Goal: Complete application form: Complete application form

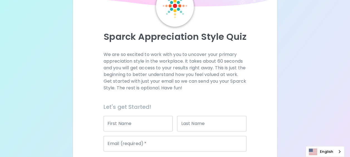
scroll to position [56, 0]
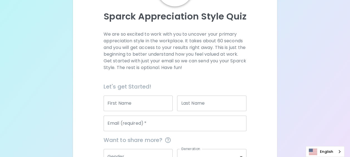
click at [146, 106] on input "First Name" at bounding box center [138, 103] width 69 height 16
type input "Yada"
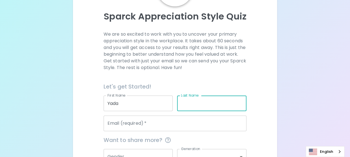
click at [188, 101] on input "Last Name" at bounding box center [211, 103] width 69 height 16
type input "Klangvijit"
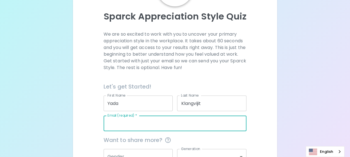
click at [177, 121] on input "Email (required)   *" at bounding box center [175, 124] width 143 height 16
type input "[EMAIL_ADDRESS][DOMAIN_NAME]"
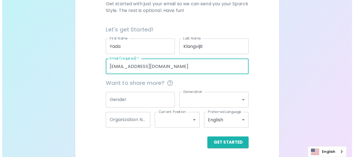
scroll to position [115, 0]
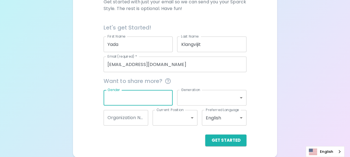
click at [154, 93] on input "Gender" at bounding box center [138, 98] width 69 height 16
type input "[DEMOGRAPHIC_DATA]"
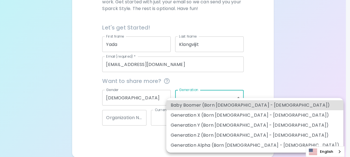
click at [183, 95] on body "Sparck Appreciation Style Quiz We are so excited to work with you to uncover yo…" at bounding box center [175, 21] width 350 height 272
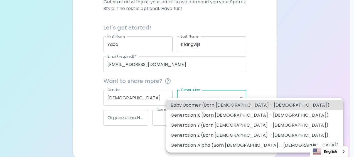
click at [194, 134] on li "Generation Z (Born [DEMOGRAPHIC_DATA] - [DEMOGRAPHIC_DATA])" at bounding box center [254, 135] width 177 height 10
type input "generation_z"
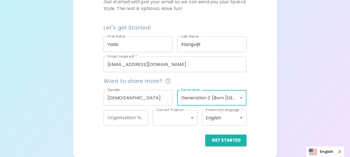
click at [128, 121] on input "Organization Name" at bounding box center [126, 118] width 45 height 16
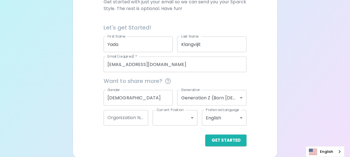
click at [151, 134] on div "Get Started" at bounding box center [173, 136] width 148 height 21
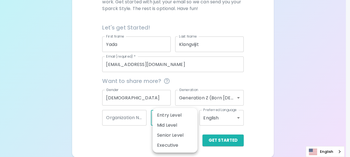
click at [195, 121] on body "Sparck Appreciation Style Quiz We are so excited to work with you to uncover yo…" at bounding box center [175, 21] width 350 height 272
click at [188, 116] on li "Entry Level" at bounding box center [175, 115] width 45 height 10
type input "entry_level"
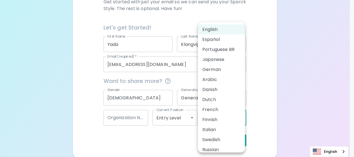
click at [237, 118] on body "Sparck Appreciation Style Quiz We are so excited to work with you to uncover yo…" at bounding box center [177, 21] width 354 height 272
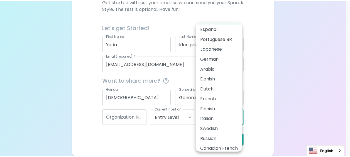
scroll to position [0, 0]
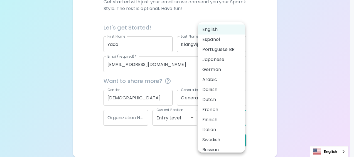
click at [274, 124] on div at bounding box center [177, 78] width 354 height 157
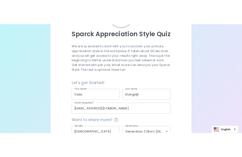
scroll to position [115, 0]
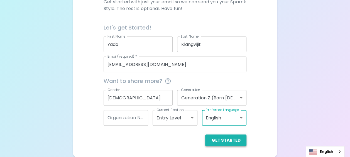
click at [239, 142] on button "Get Started" at bounding box center [225, 140] width 41 height 12
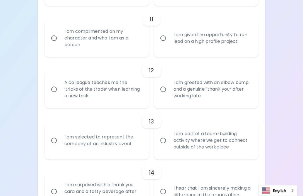
scroll to position [726, 0]
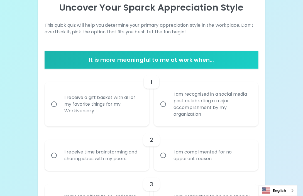
drag, startPoint x: 57, startPoint y: 102, endPoint x: 105, endPoint y: 99, distance: 47.4
click at [57, 102] on input "I receive a gift basket with all of my favorite things for my Workiversary" at bounding box center [54, 105] width 12 height 12
radio input "true"
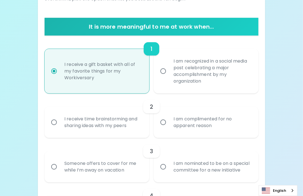
scroll to position [109, 0]
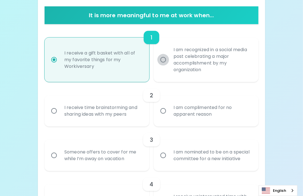
click at [163, 61] on input "I am recognized in a social media post celebrating a major accomplishment by my…" at bounding box center [163, 60] width 12 height 12
radio input "true"
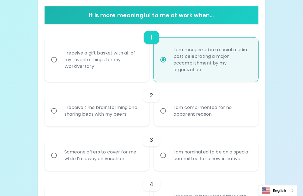
click at [57, 58] on input "I receive a gift basket with all of my favorite things for my Workiversary" at bounding box center [54, 60] width 12 height 12
radio input "true"
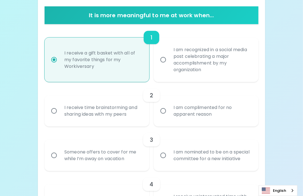
click at [61, 60] on div "I receive a gift basket with all of my favorite things for my Workiversary" at bounding box center [103, 59] width 86 height 33
click at [60, 60] on input "I receive a gift basket with all of my favorite things for my Workiversary" at bounding box center [54, 60] width 12 height 12
click at [53, 59] on input "I receive a gift basket with all of my favorite things for my Workiversary" at bounding box center [54, 60] width 12 height 12
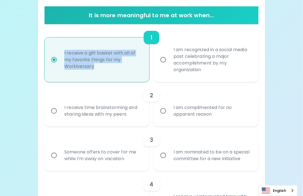
drag, startPoint x: 65, startPoint y: 50, endPoint x: 102, endPoint y: 66, distance: 40.9
click at [102, 66] on div "I receive a gift basket with all of my favorite things for my Workiversary" at bounding box center [103, 59] width 86 height 33
copy div "I receive a gift basket with all of my favorite things for my Workiversary"
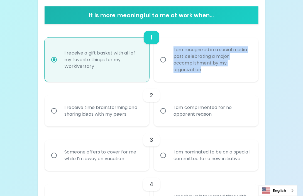
drag, startPoint x: 171, startPoint y: 47, endPoint x: 213, endPoint y: 70, distance: 47.3
click at [213, 70] on div "I am recognized in a social media post celebrating a major accomplishment by my…" at bounding box center [212, 60] width 86 height 40
copy div "I am recognized in a social media post celebrating a major accomplishment by my…"
click at [166, 60] on input "I am recognized in a social media post celebrating a major accomplishment by my…" at bounding box center [163, 60] width 12 height 12
radio input "true"
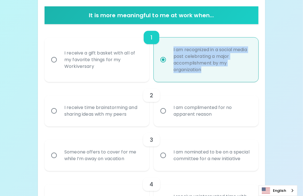
scroll to position [144, 0]
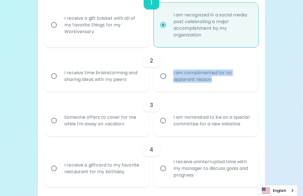
drag, startPoint x: 173, startPoint y: 71, endPoint x: 229, endPoint y: 82, distance: 57.1
click at [229, 82] on div "I am complimented for no apparent reason" at bounding box center [212, 76] width 86 height 27
copy div "I am complimented for no apparent reason"
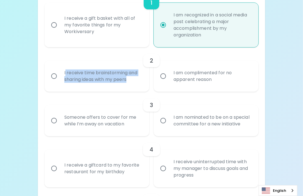
drag, startPoint x: 65, startPoint y: 71, endPoint x: 128, endPoint y: 82, distance: 63.7
click at [128, 82] on div "I receive time brainstorming and sharing ideas with my peers" at bounding box center [103, 76] width 86 height 27
drag, startPoint x: 65, startPoint y: 71, endPoint x: 138, endPoint y: 80, distance: 73.5
click at [138, 80] on div "I receive time brainstorming and sharing ideas with my peers" at bounding box center [103, 76] width 86 height 27
copy div "I receive time brainstorming and sharing ideas with my peers"
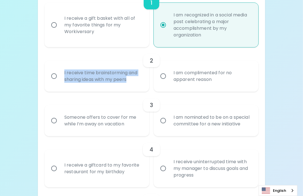
click at [51, 75] on input "I receive time brainstorming and sharing ideas with my peers" at bounding box center [54, 76] width 12 height 12
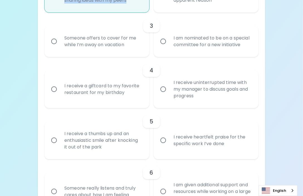
scroll to position [188, 0]
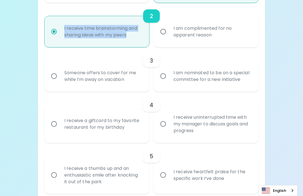
radio input "true"
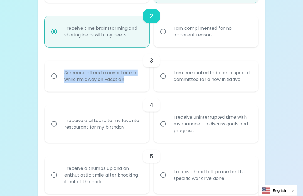
drag, startPoint x: 64, startPoint y: 75, endPoint x: 133, endPoint y: 85, distance: 69.1
click at [133, 85] on div "Someone offers to cover for me while I’m away on vacation" at bounding box center [103, 76] width 86 height 27
copy div "Someone offers to cover for me while I’m away on vacation"
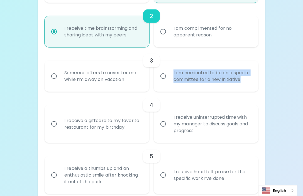
drag, startPoint x: 173, startPoint y: 70, endPoint x: 193, endPoint y: 87, distance: 27.1
click at [193, 87] on div "I am nominated to be on a special committee for a new initiative" at bounding box center [212, 76] width 86 height 27
copy div "I am nominated to be on a special committee for a new initiative"
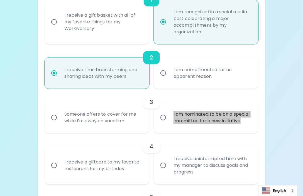
scroll to position [154, 0]
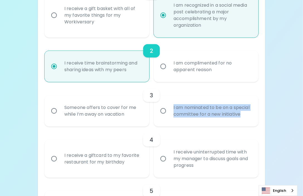
click at [58, 116] on input "Someone offers to cover for me while I’m away on vacation" at bounding box center [54, 111] width 12 height 12
radio input "false"
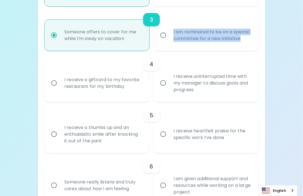
scroll to position [268, 0]
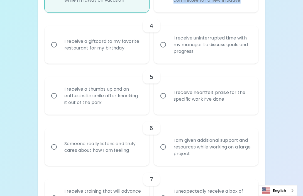
radio input "true"
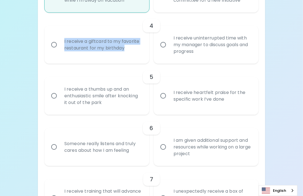
drag, startPoint x: 63, startPoint y: 45, endPoint x: 128, endPoint y: 56, distance: 65.4
click at [128, 56] on div "I receive a giftcard to my favorite restaurant for my birthday" at bounding box center [103, 44] width 86 height 27
copy div "I receive a giftcard to my favorite restaurant for my birthday"
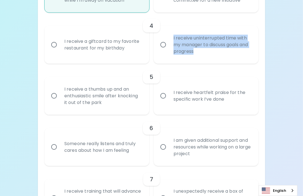
drag, startPoint x: 177, startPoint y: 43, endPoint x: 219, endPoint y: 60, distance: 44.3
click at [219, 60] on div "I receive uninterrupted time with my manager to discuss goals and progress" at bounding box center [212, 44] width 86 height 33
copy div "I receive uninterrupted time with my manager to discuss goals and progress"
click at [53, 51] on input "I receive a giftcard to my favorite restaurant for my birthday" at bounding box center [54, 45] width 12 height 12
radio input "false"
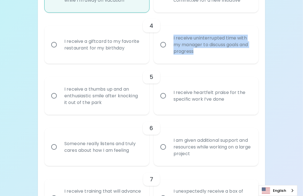
radio input "false"
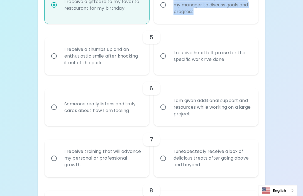
scroll to position [312, 0]
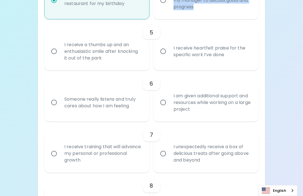
radio input "true"
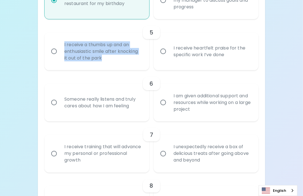
drag, startPoint x: 63, startPoint y: 49, endPoint x: 108, endPoint y: 68, distance: 48.5
click at [108, 68] on div "I receive a thumbs up and an enthusiastic smile after knocking it out of the pa…" at bounding box center [103, 51] width 86 height 33
copy div "I receive a thumbs up and an enthusiastic smile after knocking it out of the pa…"
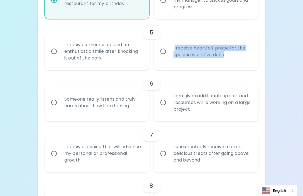
drag, startPoint x: 174, startPoint y: 53, endPoint x: 237, endPoint y: 65, distance: 64.2
click at [237, 65] on div "I receive heartfelt praise for the specific work I’ve done" at bounding box center [212, 51] width 86 height 27
drag, startPoint x: 173, startPoint y: 52, endPoint x: 232, endPoint y: 66, distance: 61.2
click at [232, 65] on div "I receive heartfelt praise for the specific work I’ve done" at bounding box center [212, 51] width 86 height 27
copy div "I receive heartfelt praise for the specific work I’ve done"
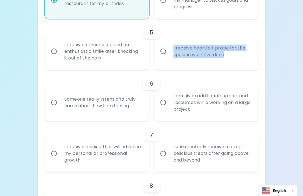
click at [163, 56] on input "I receive heartfelt praise for the specific work I’ve done" at bounding box center [163, 52] width 12 height 12
radio input "false"
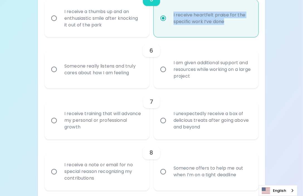
scroll to position [357, 0]
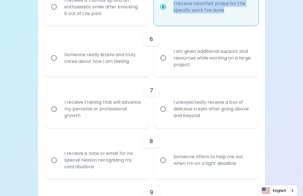
radio input "true"
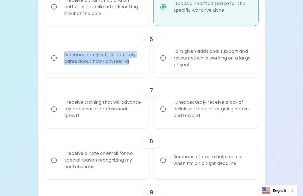
drag, startPoint x: 63, startPoint y: 58, endPoint x: 135, endPoint y: 71, distance: 72.7
click at [135, 71] on div "Someone really listens and truly cares about how I am feeling" at bounding box center [103, 58] width 86 height 27
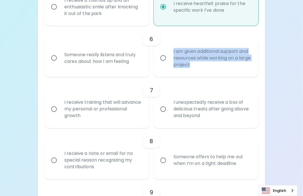
drag, startPoint x: 172, startPoint y: 55, endPoint x: 205, endPoint y: 73, distance: 36.9
click at [205, 73] on div "I am given additional support and resources while working on a large project" at bounding box center [212, 57] width 86 height 33
click at [57, 64] on input "Someone really listens and truly cares about how I am feeling" at bounding box center [54, 58] width 12 height 12
radio input "false"
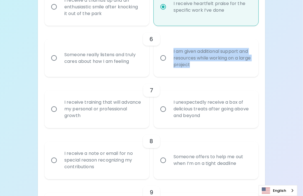
radio input "false"
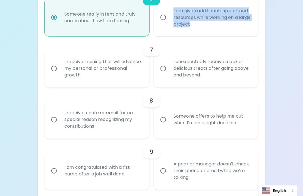
scroll to position [401, 0]
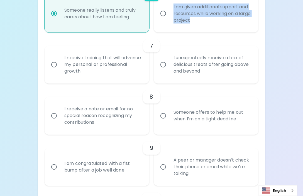
radio input "true"
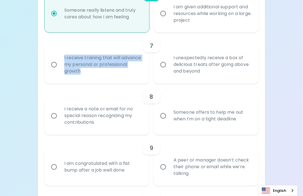
drag, startPoint x: 64, startPoint y: 61, endPoint x: 113, endPoint y: 80, distance: 52.3
click at [113, 80] on div "I receive training that will advance my personal or professional growth" at bounding box center [103, 64] width 86 height 33
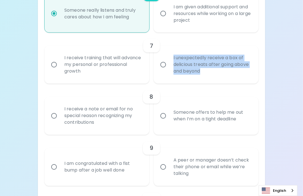
drag, startPoint x: 173, startPoint y: 62, endPoint x: 216, endPoint y: 81, distance: 46.9
click at [216, 81] on div "I unexpectedly receive a box of delicious treats after going above and beyond" at bounding box center [212, 64] width 86 height 33
click at [52, 71] on input "I receive training that will advance my personal or professional growth" at bounding box center [54, 65] width 12 height 12
radio input "false"
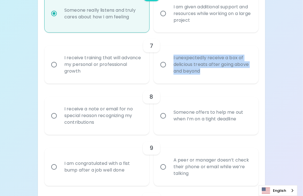
radio input "false"
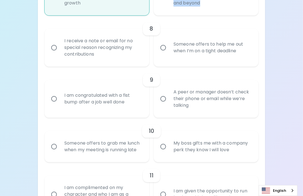
scroll to position [481, 0]
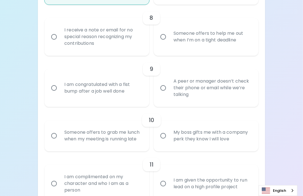
radio input "true"
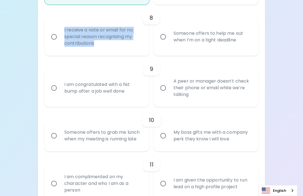
drag, startPoint x: 63, startPoint y: 36, endPoint x: 100, endPoint y: 52, distance: 41.0
click at [100, 52] on div "I receive a note or email for no special reason recognizing my contributions" at bounding box center [103, 36] width 86 height 33
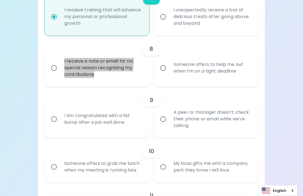
scroll to position [411, 0]
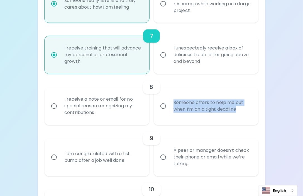
drag, startPoint x: 173, startPoint y: 108, endPoint x: 244, endPoint y: 118, distance: 71.7
click at [244, 118] on div "Someone offers to help me out when I’m on a tight deadline" at bounding box center [212, 106] width 86 height 27
click at [57, 112] on input "I receive a note or email for no special reason recognizing my contributions" at bounding box center [54, 106] width 12 height 12
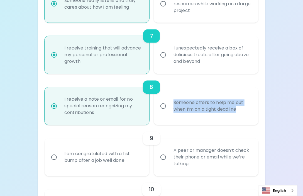
radio input "false"
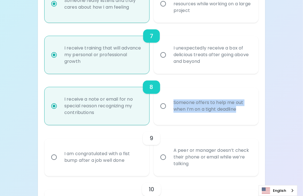
radio input "false"
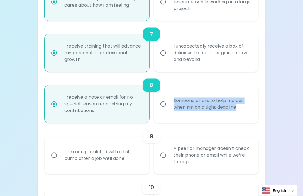
scroll to position [456, 0]
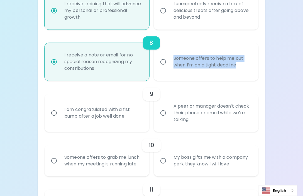
radio input "true"
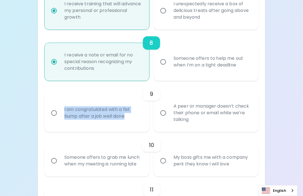
drag, startPoint x: 65, startPoint y: 114, endPoint x: 129, endPoint y: 125, distance: 65.2
click at [129, 125] on div "I am congratulated with a fist bump after a job well done" at bounding box center [103, 113] width 86 height 27
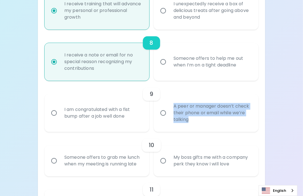
drag, startPoint x: 174, startPoint y: 112, endPoint x: 193, endPoint y: 126, distance: 24.0
click at [193, 126] on div "A peer or manager doesn’t check their phone or email while we’re talking" at bounding box center [212, 112] width 86 height 33
click at [52, 119] on input "I am congratulated with a fist bump after a job well done" at bounding box center [54, 113] width 12 height 12
radio input "false"
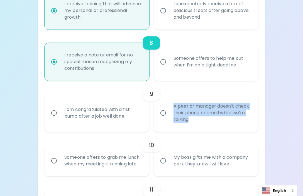
radio input "false"
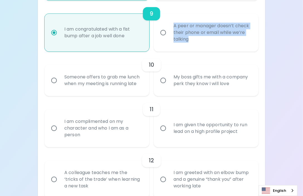
scroll to position [535, 0]
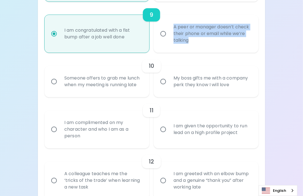
radio input "true"
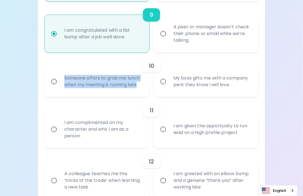
drag, startPoint x: 63, startPoint y: 82, endPoint x: 142, endPoint y: 95, distance: 80.3
click at [142, 95] on div "Someone offers to grab me lunch when my meeting is running late" at bounding box center [103, 81] width 86 height 27
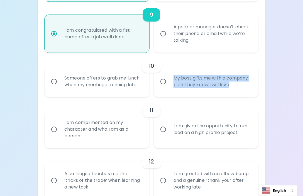
drag, startPoint x: 175, startPoint y: 85, endPoint x: 238, endPoint y: 97, distance: 64.9
click at [238, 95] on div "My boss gifts me with a company perk they know I will love" at bounding box center [212, 81] width 86 height 27
click at [57, 87] on input "Someone offers to grab me lunch when my meeting is running late" at bounding box center [54, 82] width 12 height 12
radio input "false"
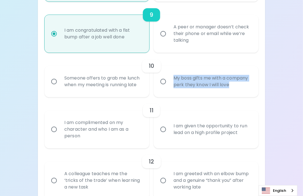
radio input "false"
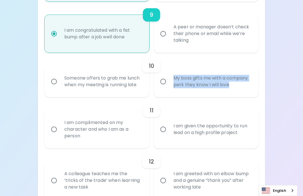
radio input "false"
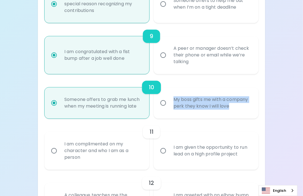
scroll to position [545, 0]
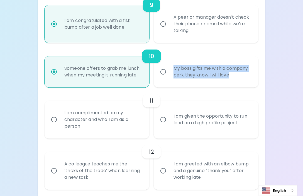
radio input "true"
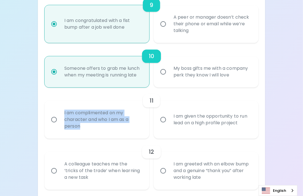
drag, startPoint x: 63, startPoint y: 117, endPoint x: 97, endPoint y: 135, distance: 39.0
click at [97, 135] on div "I am complimented on my character and who I am as a person" at bounding box center [103, 119] width 86 height 33
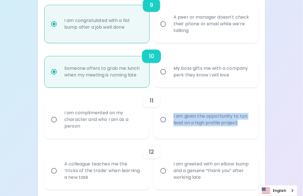
drag, startPoint x: 172, startPoint y: 123, endPoint x: 244, endPoint y: 134, distance: 72.4
click at [244, 133] on div "I am given the opportunity to run lead on a high profile project" at bounding box center [212, 119] width 86 height 27
click at [53, 126] on input "I am complimented on my character and who I am as a person" at bounding box center [54, 120] width 12 height 12
radio input "false"
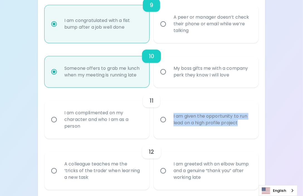
radio input "false"
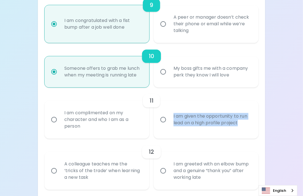
radio input "false"
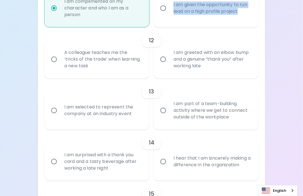
scroll to position [656, 0]
radio input "true"
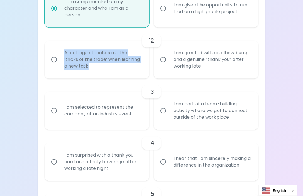
drag, startPoint x: 64, startPoint y: 59, endPoint x: 100, endPoint y: 74, distance: 38.5
click at [100, 74] on div "A colleague teaches me the ‘tricks of the trade’ when learning a new task" at bounding box center [103, 59] width 86 height 33
click at [94, 70] on div "A colleague teaches me the ‘tricks of the trade’ when learning a new task" at bounding box center [103, 59] width 86 height 33
click at [60, 65] on input "A colleague teaches me the ‘tricks of the trade’ when learning a new task" at bounding box center [54, 60] width 12 height 12
radio input "false"
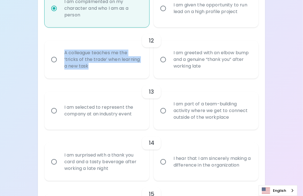
radio input "false"
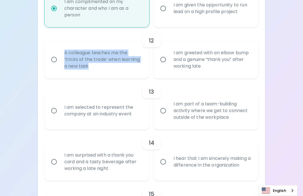
radio input "false"
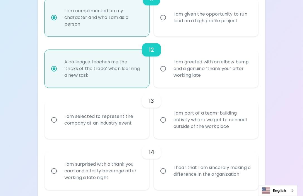
scroll to position [631, 0]
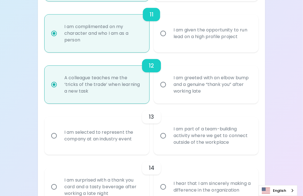
radio input "true"
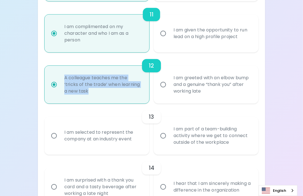
drag, startPoint x: 65, startPoint y: 82, endPoint x: 100, endPoint y: 101, distance: 40.1
click at [100, 101] on div "A colleague teaches me the ‘tricks of the trade’ when learning a new task" at bounding box center [103, 84] width 86 height 33
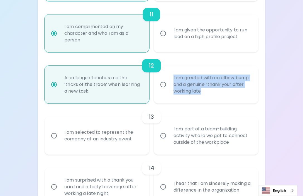
drag, startPoint x: 174, startPoint y: 83, endPoint x: 215, endPoint y: 101, distance: 44.5
click at [215, 101] on div "I am greeted with an elbow bump and a genuine “thank you” after working late" at bounding box center [212, 84] width 86 height 33
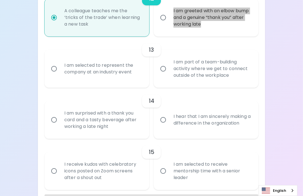
scroll to position [726, 0]
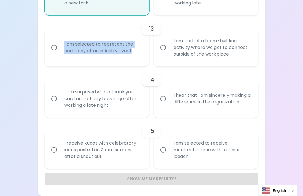
drag, startPoint x: 65, startPoint y: 42, endPoint x: 136, endPoint y: 55, distance: 72.2
click at [136, 55] on div "I am selected to represent the company at an industry event" at bounding box center [103, 47] width 86 height 27
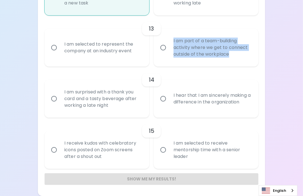
drag, startPoint x: 173, startPoint y: 39, endPoint x: 239, endPoint y: 57, distance: 67.7
click at [239, 57] on div "I am part of a team-building activity where we get to connect outside of the wo…" at bounding box center [212, 47] width 86 height 33
click at [164, 50] on input "I am part of a team-building activity where we get to connect outside of the wo…" at bounding box center [163, 48] width 12 height 12
radio input "false"
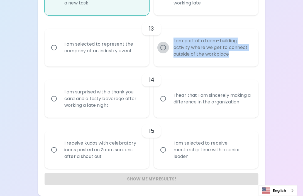
radio input "false"
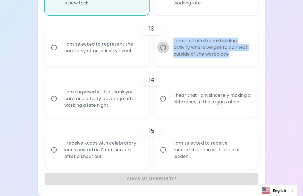
radio input "false"
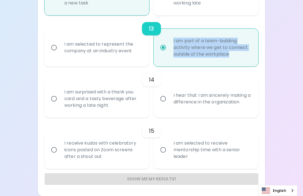
radio input "true"
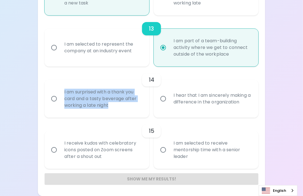
drag, startPoint x: 61, startPoint y: 88, endPoint x: 128, endPoint y: 108, distance: 69.8
click at [128, 108] on div "I am surprised with a thank you card and a tasty beverage after working a late …" at bounding box center [103, 98] width 86 height 33
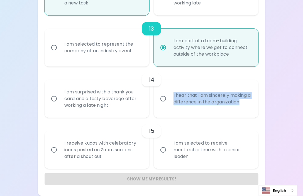
drag, startPoint x: 173, startPoint y: 93, endPoint x: 257, endPoint y: 108, distance: 85.4
click at [257, 108] on div "I hear that I am sincerely making a difference in the organization" at bounding box center [206, 99] width 105 height 38
click at [52, 102] on input "I am surprised with a thank you card and a tasty beverage after working a late …" at bounding box center [54, 99] width 12 height 12
radio input "false"
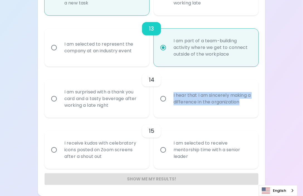
radio input "false"
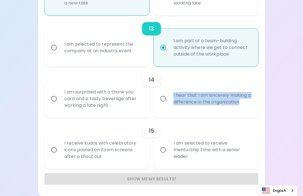
radio input "false"
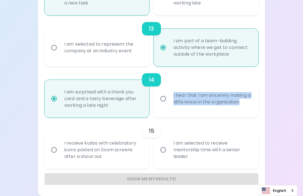
radio input "true"
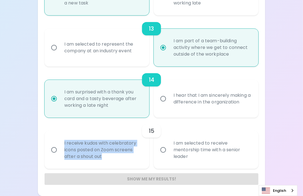
drag, startPoint x: 78, startPoint y: 148, endPoint x: 113, endPoint y: 161, distance: 37.6
click at [113, 157] on div "I receive kudos with celebratory icons posted on Zoom screens after a shout out" at bounding box center [103, 149] width 86 height 33
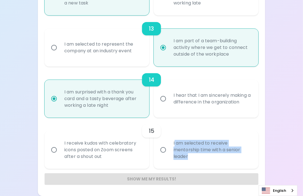
drag, startPoint x: 174, startPoint y: 142, endPoint x: 195, endPoint y: 158, distance: 26.8
click at [195, 157] on div "I am selected to receive mentorship time with a senior leader" at bounding box center [212, 149] width 86 height 33
click at [197, 157] on div "I am selected to receive mentorship time with a senior leader" at bounding box center [212, 149] width 86 height 33
click at [54, 150] on input "I receive kudos with celebratory icons posted on Zoom screens after a shout out" at bounding box center [54, 150] width 12 height 12
radio input "false"
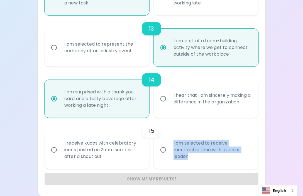
radio input "false"
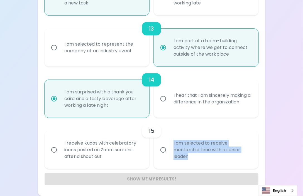
radio input "false"
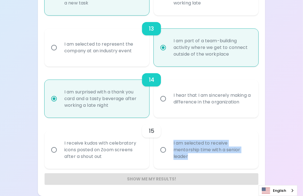
radio input "false"
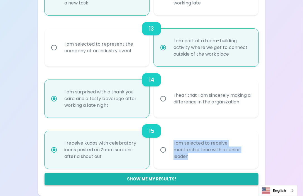
radio input "true"
click at [210, 157] on button "Show me my results!" at bounding box center [152, 179] width 214 height 12
radio input "false"
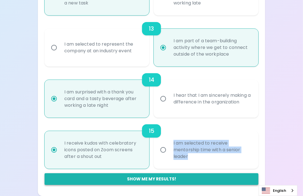
radio input "false"
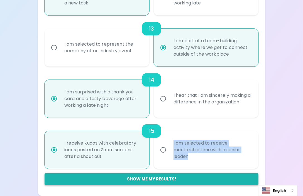
radio input "false"
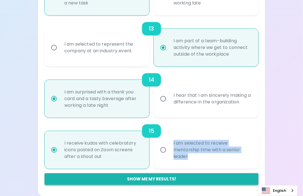
radio input "false"
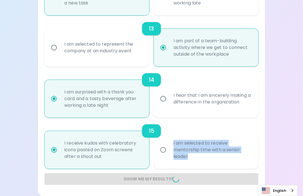
radio input "false"
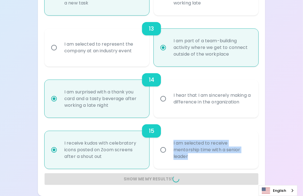
radio input "false"
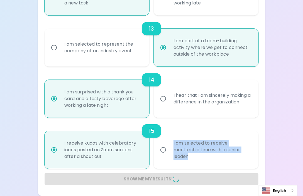
radio input "false"
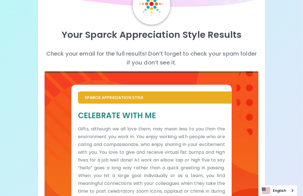
scroll to position [72, 0]
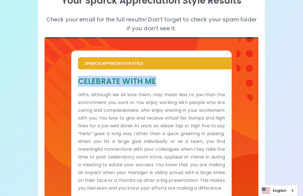
drag, startPoint x: 97, startPoint y: 83, endPoint x: 175, endPoint y: 86, distance: 78.0
click at [175, 86] on div "Celebrate With Me Gifts, although we all love them, may mean less to you than t…" at bounding box center [151, 134] width 160 height 129
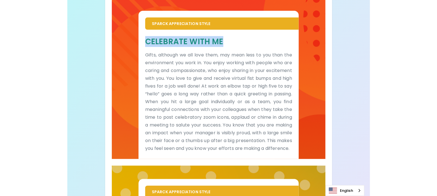
scroll to position [106, 0]
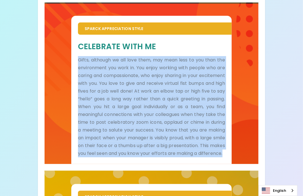
drag, startPoint x: 78, startPoint y: 60, endPoint x: 185, endPoint y: 163, distance: 148.6
click at [185, 157] on div "Celebrate With Me Gifts, although we all love them, may mean less to you than t…" at bounding box center [151, 99] width 160 height 129
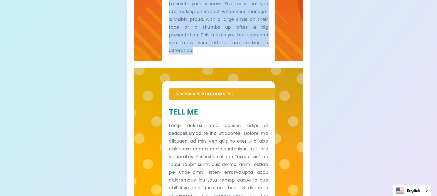
scroll to position [350, 0]
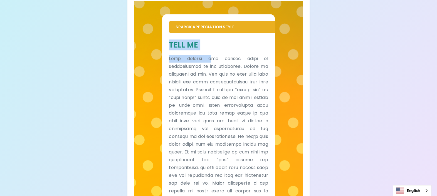
drag, startPoint x: 168, startPoint y: 43, endPoint x: 217, endPoint y: 53, distance: 50.0
click at [217, 53] on div "Tell Me" at bounding box center [218, 156] width 112 height 246
drag, startPoint x: 217, startPoint y: 53, endPoint x: 198, endPoint y: 48, distance: 19.9
click at [198, 48] on h5 "Tell Me" at bounding box center [218, 45] width 99 height 10
click at [178, 44] on h5 "Tell Me" at bounding box center [218, 45] width 99 height 10
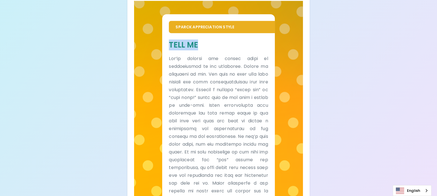
drag, startPoint x: 171, startPoint y: 43, endPoint x: 199, endPoint y: 43, distance: 28.1
click at [199, 43] on h5 "Tell Me" at bounding box center [218, 45] width 99 height 10
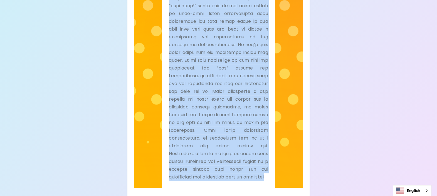
scroll to position [467, 0]
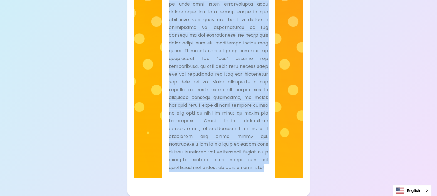
drag, startPoint x: 168, startPoint y: 56, endPoint x: 264, endPoint y: 168, distance: 147.5
click at [264, 157] on div "Tell Me" at bounding box center [218, 55] width 112 height 246
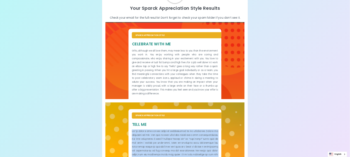
scroll to position [0, 0]
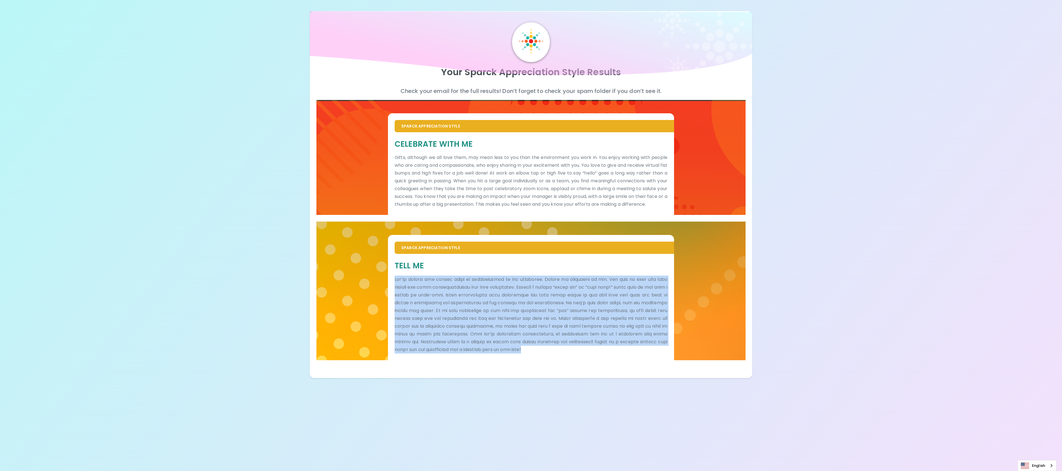
click at [350, 157] on div "Your Sparck Appreciation Style Results Check your email for the full results! D…" at bounding box center [531, 194] width 443 height 367
click at [350, 157] on div "Sparck Appreciation Style Tell Me" at bounding box center [531, 294] width 429 height 145
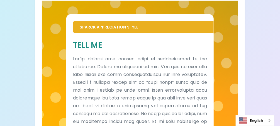
scroll to position [317, 0]
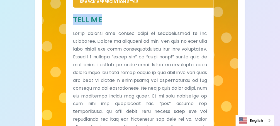
drag, startPoint x: 69, startPoint y: 17, endPoint x: 110, endPoint y: 19, distance: 41.0
click at [110, 19] on div "Tell Me" at bounding box center [139, 104] width 147 height 192
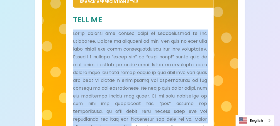
scroll to position [409, 0]
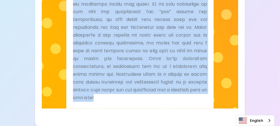
drag, startPoint x: 73, startPoint y: 30, endPoint x: 182, endPoint y: 106, distance: 133.1
click at [182, 106] on div "Tell Me" at bounding box center [139, 12] width 147 height 192
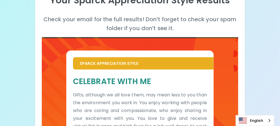
scroll to position [97, 0]
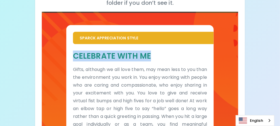
drag, startPoint x: 72, startPoint y: 55, endPoint x: 174, endPoint y: 55, distance: 101.6
click at [174, 55] on div "Celebrate With Me Gifts, although we all love them, may mean less to you than t…" at bounding box center [139, 116] width 147 height 145
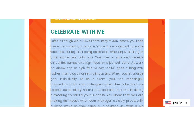
scroll to position [244, 0]
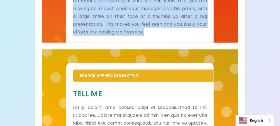
drag, startPoint x: 79, startPoint y: 72, endPoint x: 210, endPoint y: 37, distance: 135.5
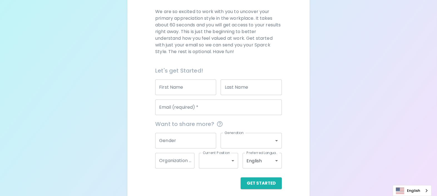
scroll to position [82, 0]
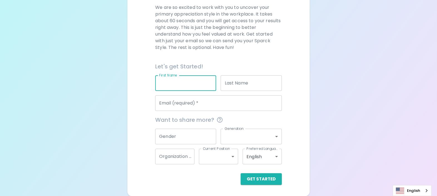
click at [202, 87] on input "First Name" at bounding box center [185, 83] width 61 height 16
type input "Yada"
type input "Klangvijit"
type input "[EMAIL_ADDRESS][DOMAIN_NAME]"
type input "[DEMOGRAPHIC_DATA]"
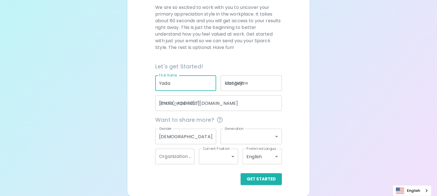
type input "generation_z"
type input "entry_level"
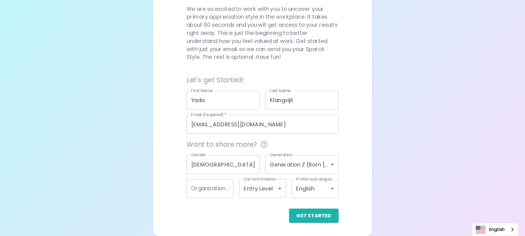
scroll to position [36, 0]
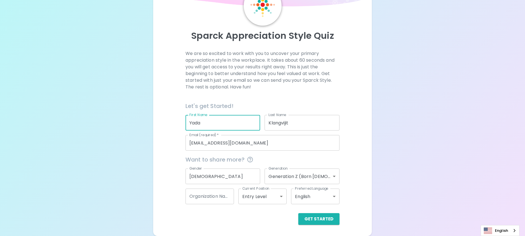
click at [284, 141] on input "[EMAIL_ADDRESS][DOMAIN_NAME]" at bounding box center [262, 143] width 154 height 16
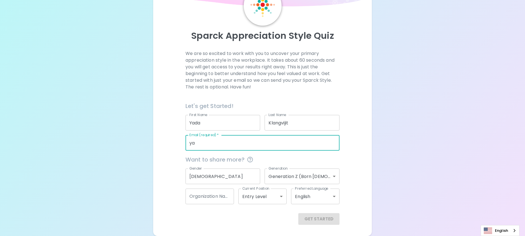
type input "y"
type input "yada2545@gmail.com"
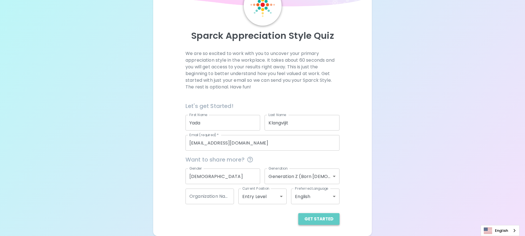
click at [332, 196] on button "Get Started" at bounding box center [318, 219] width 41 height 12
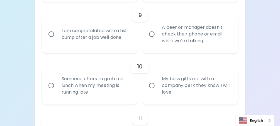
scroll to position [516, 0]
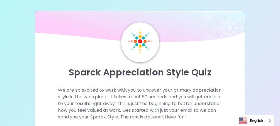
scroll to position [111, 0]
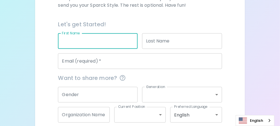
click at [88, 48] on input "First Name" at bounding box center [98, 41] width 80 height 16
type input "Junpim"
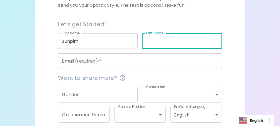
click at [190, 49] on input "Last Name" at bounding box center [182, 41] width 80 height 16
type input "Orak"
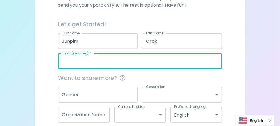
click at [135, 69] on input "Email (required)   *" at bounding box center [140, 61] width 164 height 16
type input "junpim.orak@seagate.com"
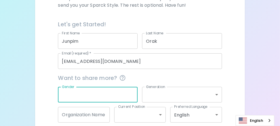
click at [113, 102] on input "Gender" at bounding box center [98, 95] width 80 height 16
type input "[DEMOGRAPHIC_DATA]"
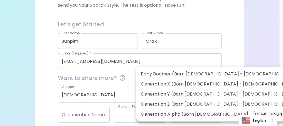
click at [217, 102] on body "Sparck Appreciation Style Quiz We are so excited to work with you to uncover yo…" at bounding box center [141, 21] width 283 height 265
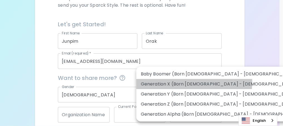
click at [194, 82] on li "Generation X (Born [DEMOGRAPHIC_DATA] - [DEMOGRAPHIC_DATA])" at bounding box center [224, 84] width 177 height 10
type input "generation_x"
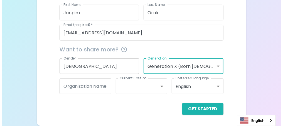
scroll to position [146, 0]
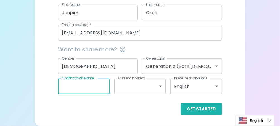
click at [85, 86] on input "Organization Name" at bounding box center [84, 86] width 52 height 16
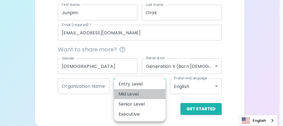
click at [129, 95] on li "Mid Level" at bounding box center [140, 94] width 52 height 10
type input "mid_level"
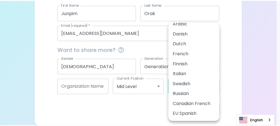
scroll to position [0, 0]
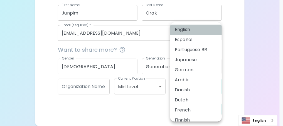
click at [198, 29] on li "English" at bounding box center [196, 29] width 52 height 10
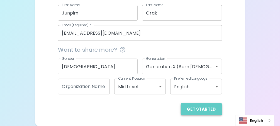
click at [206, 114] on button "Get Started" at bounding box center [201, 109] width 41 height 12
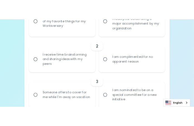
scroll to position [117, 0]
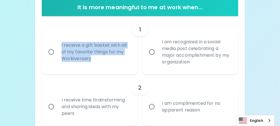
drag, startPoint x: 60, startPoint y: 45, endPoint x: 122, endPoint y: 57, distance: 63.8
click at [122, 57] on div "I receive a gift basket with all of my favorite things for my Workiversary" at bounding box center [96, 51] width 78 height 33
copy div "I receive a gift basket with all of my favorite things for my Workiversary"
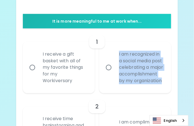
drag, startPoint x: 118, startPoint y: 53, endPoint x: 167, endPoint y: 85, distance: 58.2
click at [167, 85] on div "I am recognized in a social media post celebrating a major accomplishment by my…" at bounding box center [140, 67] width 53 height 47
copy div "I am recognized in a social media post celebrating a major accomplishment by my…"
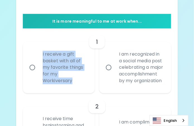
drag, startPoint x: 39, startPoint y: 55, endPoint x: 76, endPoint y: 81, distance: 45.1
click at [76, 81] on div "I receive a gift basket with all of my favorite things for my Workiversary" at bounding box center [64, 67] width 53 height 47
copy div "I receive a gift basket with all of my favorite things for my Workiversary"
click at [109, 70] on input "I am recognized in a social media post celebrating a major accomplishment by my…" at bounding box center [109, 68] width 12 height 12
radio input "true"
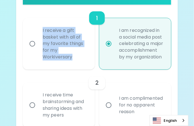
scroll to position [162, 0]
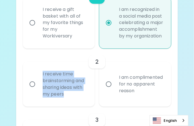
drag, startPoint x: 39, startPoint y: 80, endPoint x: 69, endPoint y: 101, distance: 36.9
click at [69, 101] on div "I receive time brainstorming and sharing ideas with my peers" at bounding box center [64, 84] width 53 height 40
copy div "I receive time brainstorming and sharing ideas with my peers"
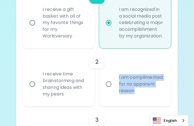
drag, startPoint x: 118, startPoint y: 78, endPoint x: 139, endPoint y: 98, distance: 29.1
click at [139, 98] on div "I am complimented for no apparent reason" at bounding box center [140, 83] width 53 height 33
copy div "I am complimented for no apparent reason"
click at [32, 90] on input "I receive time brainstorming and sharing ideas with my peers" at bounding box center [32, 84] width 12 height 12
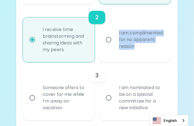
scroll to position [229, 0]
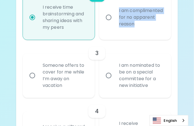
radio input "true"
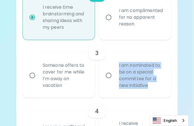
drag, startPoint x: 119, startPoint y: 70, endPoint x: 151, endPoint y: 89, distance: 38.1
click at [151, 89] on div "I am nominated to be on a special committee for a new initiative" at bounding box center [140, 75] width 53 height 40
copy div "I am nominated to be on a special committee for a new initiative"
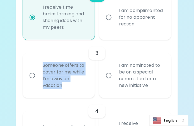
drag, startPoint x: 42, startPoint y: 68, endPoint x: 67, endPoint y: 93, distance: 35.6
click at [67, 93] on div "Someone offers to cover for me while I’m away on vacation" at bounding box center [64, 75] width 53 height 40
copy div "Someone offers to cover for me while I’m away on vacation"
click at [31, 80] on input "Someone offers to cover for me while I’m away on vacation" at bounding box center [32, 75] width 12 height 12
radio input "false"
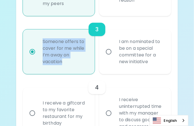
scroll to position [273, 0]
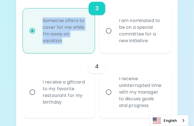
radio input "true"
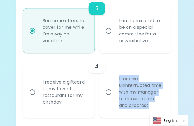
drag, startPoint x: 119, startPoint y: 84, endPoint x: 149, endPoint y: 113, distance: 42.1
click at [149, 113] on div "I receive uninterrupted time with my manager to discuss goals and progress" at bounding box center [140, 91] width 53 height 47
copy div "I receive uninterrupted time with my manager to discuss goals and progress"
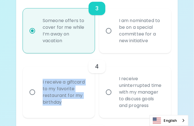
drag, startPoint x: 41, startPoint y: 88, endPoint x: 64, endPoint y: 108, distance: 31.0
click at [64, 108] on div "I receive a giftcard to my favorite restaurant for my birthday" at bounding box center [64, 92] width 53 height 40
copy div "I receive a giftcard to my favorite restaurant for my birthday"
click at [108, 97] on input "I receive uninterrupted time with my manager to discuss goals and progress" at bounding box center [109, 92] width 12 height 12
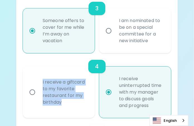
radio input "false"
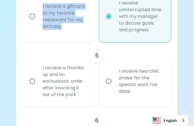
scroll to position [362, 0]
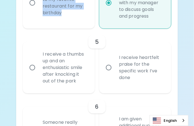
radio input "true"
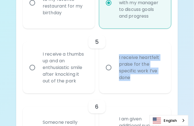
drag, startPoint x: 118, startPoint y: 63, endPoint x: 132, endPoint y: 83, distance: 24.0
click at [132, 83] on div "I receive heartfelt praise for the specific work I’ve done" at bounding box center [140, 67] width 53 height 40
copy div "I receive heartfelt praise for the specific work I’ve done"
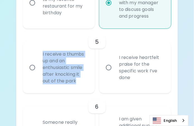
drag, startPoint x: 41, startPoint y: 58, endPoint x: 77, endPoint y: 85, distance: 45.2
click at [77, 85] on div "I receive a thumbs up and an enthusiastic smile after knocking it out of the pa…" at bounding box center [64, 67] width 53 height 47
click at [108, 73] on input "I receive heartfelt praise for the specific work I’ve done" at bounding box center [109, 68] width 12 height 12
radio input "false"
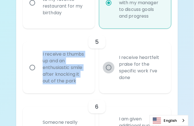
radio input "false"
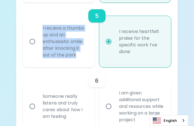
scroll to position [407, 0]
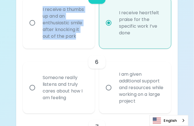
radio input "true"
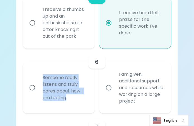
drag, startPoint x: 41, startPoint y: 84, endPoint x: 68, endPoint y: 104, distance: 33.4
click at [68, 104] on div "Someone really listens and truly cares about how I am feeling" at bounding box center [64, 87] width 53 height 40
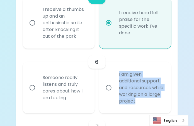
drag, startPoint x: 118, startPoint y: 79, endPoint x: 155, endPoint y: 107, distance: 46.5
click at [155, 107] on div "I am given additional support and resources while working on a large project" at bounding box center [140, 87] width 53 height 47
click at [109, 93] on input "I am given additional support and resources while working on a large project" at bounding box center [109, 88] width 12 height 12
radio input "false"
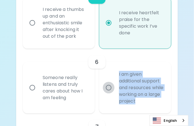
radio input "false"
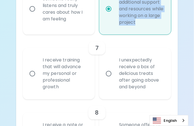
scroll to position [496, 0]
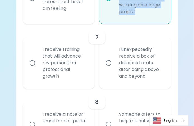
radio input "true"
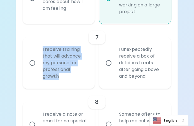
drag, startPoint x: 41, startPoint y: 55, endPoint x: 64, endPoint y: 85, distance: 38.1
click at [64, 85] on div "I receive training that will advance my personal or professional growth" at bounding box center [64, 63] width 53 height 47
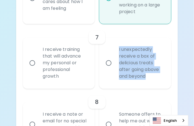
drag, startPoint x: 118, startPoint y: 54, endPoint x: 156, endPoint y: 81, distance: 46.4
click at [156, 81] on div "I unexpectedly receive a box of delicious treats after going above and beyond" at bounding box center [140, 63] width 53 height 47
click at [32, 69] on input "I receive training that will advance my personal or professional growth" at bounding box center [32, 63] width 12 height 12
radio input "false"
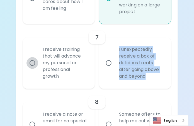
radio input "false"
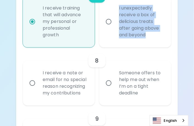
scroll to position [540, 0]
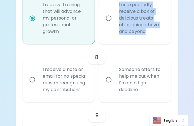
radio input "true"
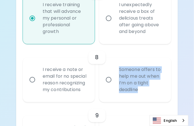
drag, startPoint x: 117, startPoint y: 77, endPoint x: 143, endPoint y: 100, distance: 34.7
click at [143, 100] on div "Someone offers to help me out when I’m on a tight deadline" at bounding box center [140, 80] width 53 height 40
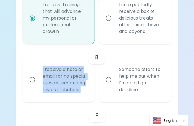
drag, startPoint x: 41, startPoint y: 73, endPoint x: 83, endPoint y: 102, distance: 50.8
click at [83, 100] on div "I receive a note or email for no special reason recognizing my contributions" at bounding box center [64, 80] width 53 height 40
click at [108, 85] on input "Someone offers to help me out when I’m on a tight deadline" at bounding box center [109, 80] width 12 height 12
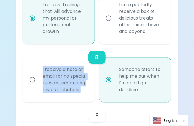
radio input "false"
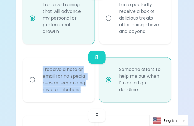
radio input "false"
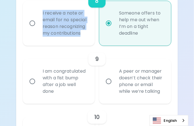
scroll to position [607, 0]
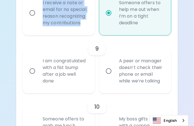
radio input "true"
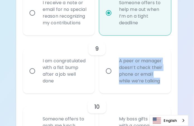
drag, startPoint x: 118, startPoint y: 72, endPoint x: 161, endPoint y: 94, distance: 48.1
click at [161, 91] on div "A peer or manager doesn’t check their phone or email while we’re talking" at bounding box center [140, 71] width 53 height 40
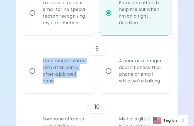
drag, startPoint x: 42, startPoint y: 73, endPoint x: 76, endPoint y: 91, distance: 39.0
click at [76, 91] on div "I am congratulated with a fist bump after a job well done" at bounding box center [64, 71] width 53 height 40
click at [108, 77] on input "A peer or manager doesn’t check their phone or email while we’re talking" at bounding box center [109, 71] width 12 height 12
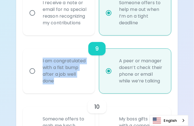
radio input "false"
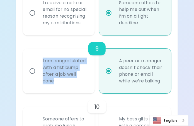
radio input "false"
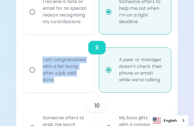
scroll to position [652, 0]
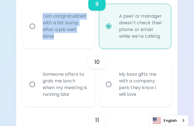
radio input "true"
click at [109, 90] on input "My boss gifts me with a company perk they know I will love" at bounding box center [109, 84] width 12 height 12
radio input "false"
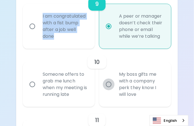
radio input "false"
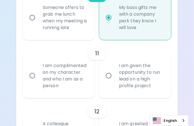
scroll to position [719, 0]
radio input "true"
click at [33, 81] on input "I am complimented on my character and who I am as a person" at bounding box center [32, 75] width 12 height 12
radio input "false"
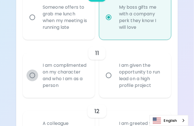
radio input "false"
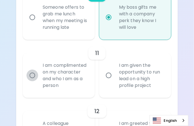
radio input "false"
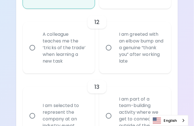
scroll to position [808, 0]
radio input "true"
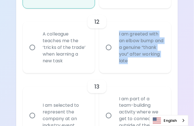
drag, startPoint x: 117, startPoint y: 50, endPoint x: 151, endPoint y: 80, distance: 44.8
click at [151, 71] on div "I am greeted with an elbow bump and a genuine “thank you” after working late" at bounding box center [140, 47] width 53 height 47
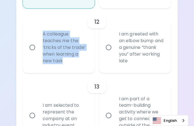
drag, startPoint x: 43, startPoint y: 52, endPoint x: 64, endPoint y: 81, distance: 36.1
click at [64, 71] on div "A colleague teaches me the ‘tricks of the trade’ when learning a new task" at bounding box center [64, 47] width 53 height 47
click at [31, 53] on input "A colleague teaches me the ‘tricks of the trade’ when learning a new task" at bounding box center [32, 47] width 12 height 12
radio input "false"
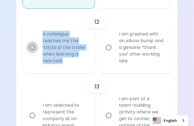
radio input "false"
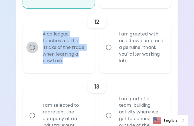
radio input "false"
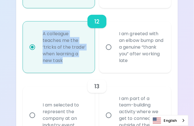
scroll to position [852, 0]
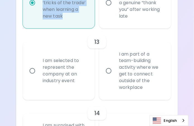
radio input "true"
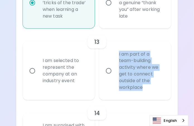
drag, startPoint x: 118, startPoint y: 72, endPoint x: 142, endPoint y: 107, distance: 42.4
click at [142, 97] on div "I am part of a team-building activity where we get to connect outside of the wo…" at bounding box center [140, 70] width 53 height 53
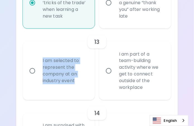
drag, startPoint x: 41, startPoint y: 79, endPoint x: 79, endPoint y: 100, distance: 43.5
click at [79, 91] on div "I am selected to represent the company at an industry event" at bounding box center [64, 71] width 53 height 40
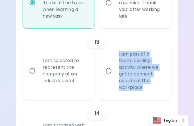
drag, startPoint x: 118, startPoint y: 73, endPoint x: 143, endPoint y: 106, distance: 41.8
click at [143, 97] on div "I am part of a team-building activity where we get to connect outside of the wo…" at bounding box center [140, 70] width 53 height 53
click at [109, 77] on input "I am part of a team-building activity where we get to connect outside of the wo…" at bounding box center [109, 71] width 12 height 12
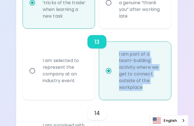
radio input "false"
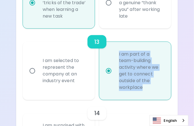
radio input "false"
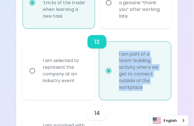
radio input "false"
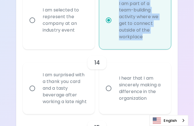
scroll to position [941, 0]
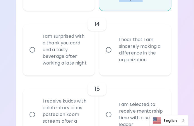
radio input "true"
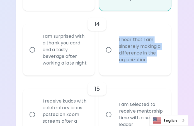
drag, startPoint x: 119, startPoint y: 62, endPoint x: 148, endPoint y: 84, distance: 36.6
click at [148, 70] on div "I hear that I am sincerely making a difference in the organization" at bounding box center [140, 50] width 53 height 40
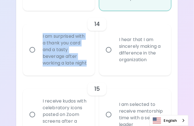
drag, startPoint x: 40, startPoint y: 53, endPoint x: 61, endPoint y: 93, distance: 45.3
click at [61, 73] on div "I am surprised with a thank you card and a tasty beverage after working a late …" at bounding box center [64, 49] width 53 height 47
click at [108, 55] on input "I hear that I am sincerely making a difference in the organization" at bounding box center [109, 50] width 12 height 12
radio input "false"
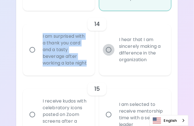
radio input "false"
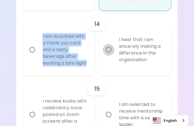
radio input "false"
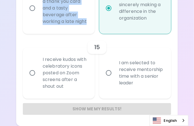
scroll to position [1009, 0]
radio input "true"
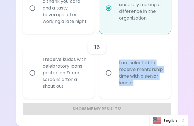
drag, startPoint x: 114, startPoint y: 61, endPoint x: 143, endPoint y: 84, distance: 36.0
click at [143, 84] on div "I am selected to receive mentorship time with a senior leader" at bounding box center [140, 73] width 53 height 40
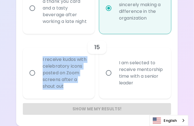
drag, startPoint x: 40, startPoint y: 58, endPoint x: 86, endPoint y: 84, distance: 53.2
click at [86, 84] on div "I receive kudos with celebratory icons posted on Zoom screens after a shout out" at bounding box center [64, 72] width 53 height 47
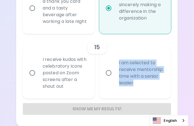
drag, startPoint x: 117, startPoint y: 60, endPoint x: 134, endPoint y: 84, distance: 29.5
click at [134, 84] on div "I am selected to receive mentorship time with a senior leader" at bounding box center [140, 73] width 53 height 40
click at [33, 73] on input "I receive kudos with celebratory icons posted on Zoom screens after a shout out" at bounding box center [32, 73] width 12 height 12
radio input "false"
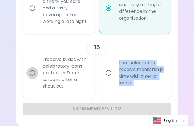
radio input "false"
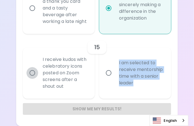
radio input "false"
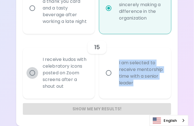
radio input "false"
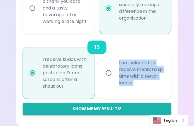
radio input "true"
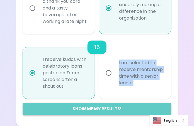
click at [100, 108] on button "Show me my results!" at bounding box center [97, 109] width 148 height 12
radio input "false"
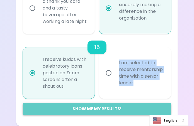
radio input "false"
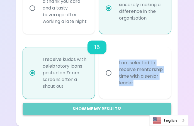
radio input "false"
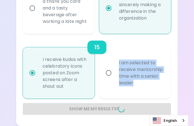
radio input "false"
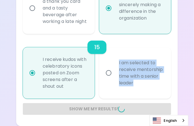
radio input "false"
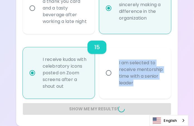
radio input "false"
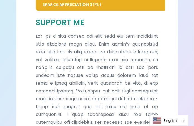
scroll to position [377, 0]
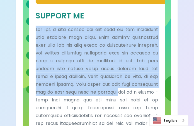
drag, startPoint x: 36, startPoint y: 28, endPoint x: 60, endPoint y: 99, distance: 75.4
click at [60, 99] on p at bounding box center [97, 119] width 122 height 187
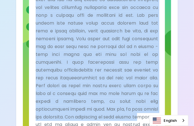
scroll to position [439, 0]
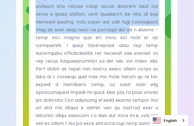
drag, startPoint x: 36, startPoint y: 14, endPoint x: 72, endPoint y: 36, distance: 41.7
click at [72, 36] on div "Support Me" at bounding box center [97, 49] width 122 height 202
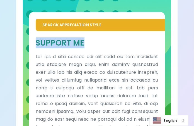
drag, startPoint x: 88, startPoint y: 44, endPoint x: 39, endPoint y: 42, distance: 49.6
click at [39, 42] on h5 "Support Me" at bounding box center [97, 43] width 122 height 10
click at [97, 42] on h5 "Support Me" at bounding box center [97, 43] width 122 height 10
drag, startPoint x: 33, startPoint y: 43, endPoint x: 90, endPoint y: 48, distance: 57.8
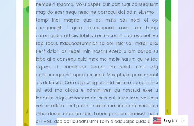
scroll to position [469, 0]
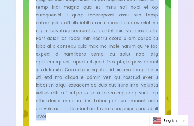
drag, startPoint x: 37, startPoint y: 55, endPoint x: 141, endPoint y: 120, distance: 123.6
click at [141, 120] on div "Support Me" at bounding box center [97, 18] width 136 height 215
click at [120, 63] on p at bounding box center [97, 26] width 122 height 187
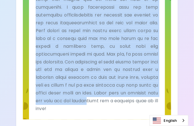
scroll to position [488, 0]
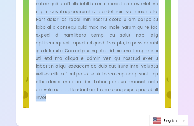
drag, startPoint x: 36, startPoint y: 90, endPoint x: 149, endPoint y: 108, distance: 115.2
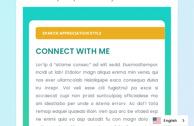
scroll to position [110, 0]
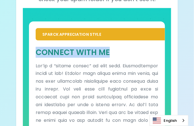
drag, startPoint x: 36, startPoint y: 51, endPoint x: 125, endPoint y: 52, distance: 88.8
click at [125, 52] on h5 "Connect With Me" at bounding box center [97, 52] width 122 height 10
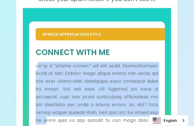
drag, startPoint x: 38, startPoint y: 65, endPoint x: 48, endPoint y: 109, distance: 44.8
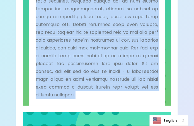
scroll to position [239, 0]
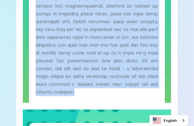
drag, startPoint x: 48, startPoint y: 109, endPoint x: 97, endPoint y: 99, distance: 49.4
click at [97, 99] on div "Connect With Me" at bounding box center [97, 7] width 136 height 192
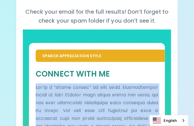
scroll to position [61, 0]
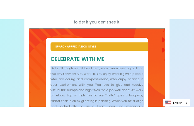
scroll to position [110, 0]
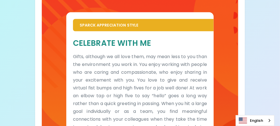
click at [83, 48] on div "Celebrate With Me Gifts, although we all love them, may mean less to you than t…" at bounding box center [140, 104] width 134 height 132
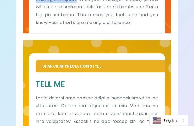
scroll to position [257, 0]
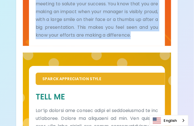
drag, startPoint x: 36, startPoint y: 65, endPoint x: 156, endPoint y: 41, distance: 122.5
copy p "Gifts, although we all love them, may mean less to you than the environment you…"
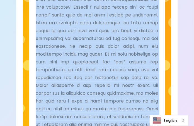
scroll to position [449, 0]
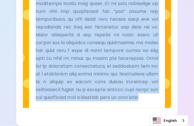
drag, startPoint x: 34, startPoint y: 50, endPoint x: 142, endPoint y: 105, distance: 121.3
click at [142, 105] on div "Tell Me" at bounding box center [97, 8] width 136 height 200
copy p "You’re someone who values words of appreciation in the workplace. Praise is imp…"
